Goal: Task Accomplishment & Management: Manage account settings

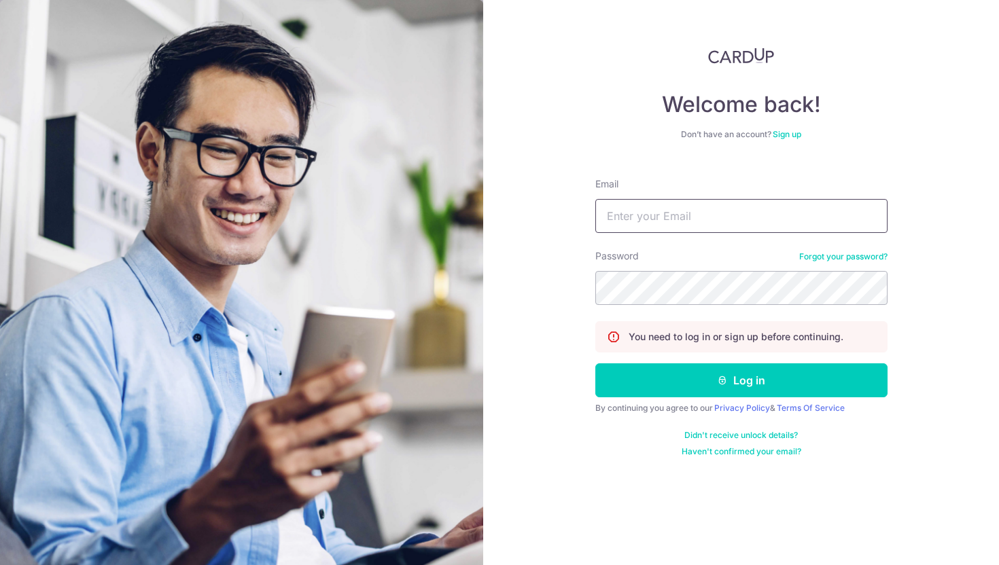
click at [746, 221] on input "Email" at bounding box center [741, 216] width 292 height 34
type input "[PERSON_NAME][EMAIL_ADDRESS][PERSON_NAME][DOMAIN_NAME]"
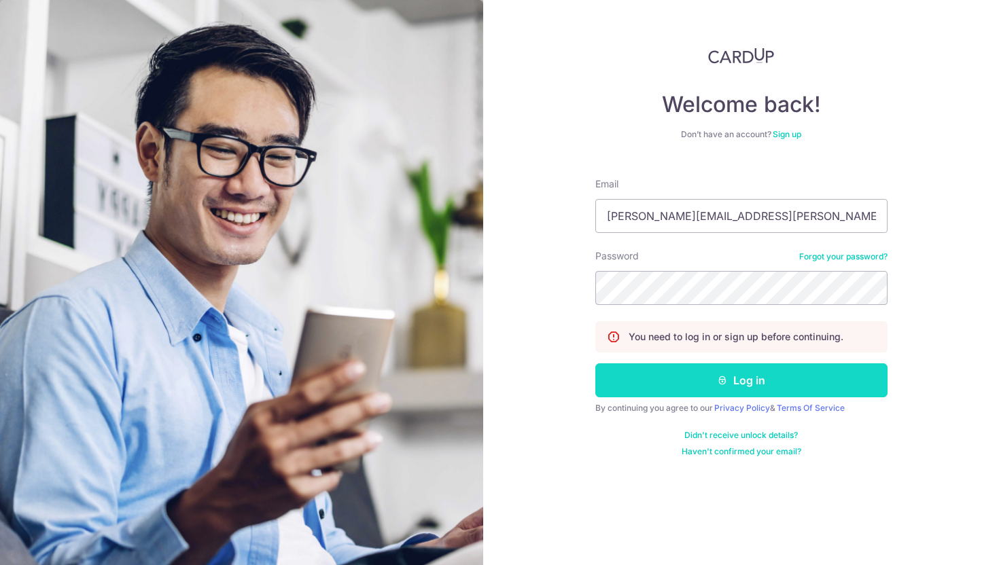
click at [653, 379] on button "Log in" at bounding box center [741, 380] width 292 height 34
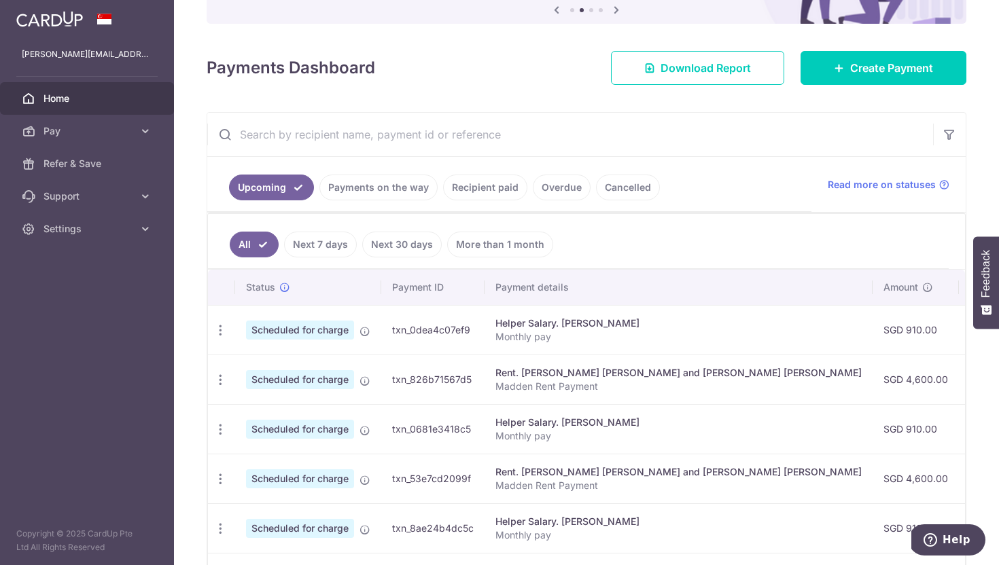
scroll to position [149, 0]
